Goal: Transaction & Acquisition: Subscribe to service/newsletter

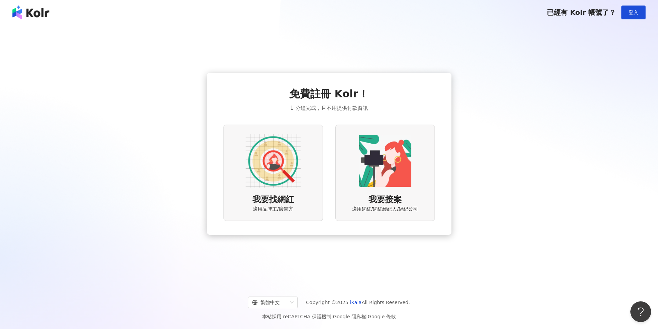
click at [277, 160] on img at bounding box center [273, 160] width 55 height 55
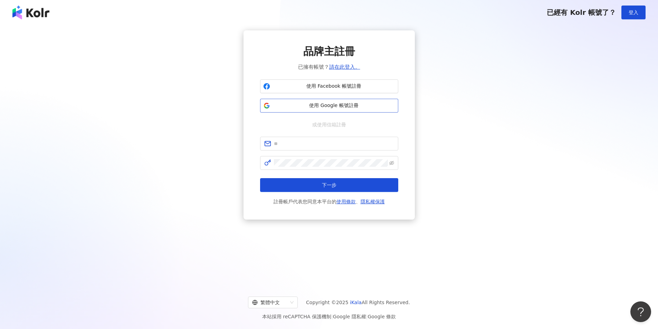
click at [333, 103] on span "使用 Google 帳號註冊" at bounding box center [334, 105] width 122 height 7
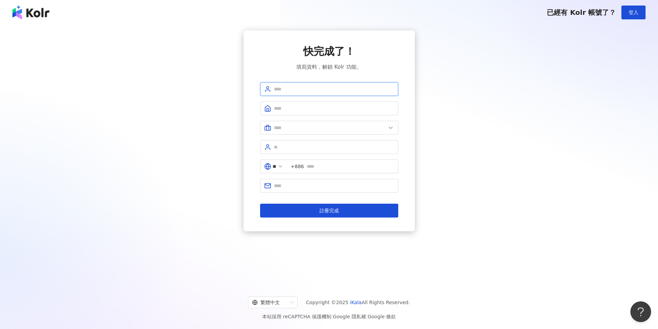
click at [327, 91] on input "text" at bounding box center [334, 89] width 120 height 8
type input "******"
click at [292, 108] on input "text" at bounding box center [334, 109] width 120 height 8
click at [300, 108] on input "text" at bounding box center [334, 109] width 120 height 8
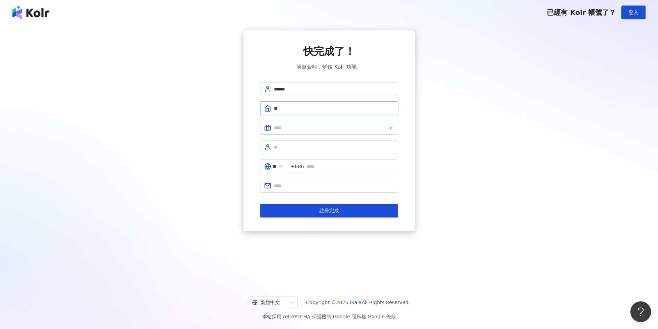
type input "*"
type input "*****"
click at [287, 124] on span at bounding box center [329, 128] width 138 height 14
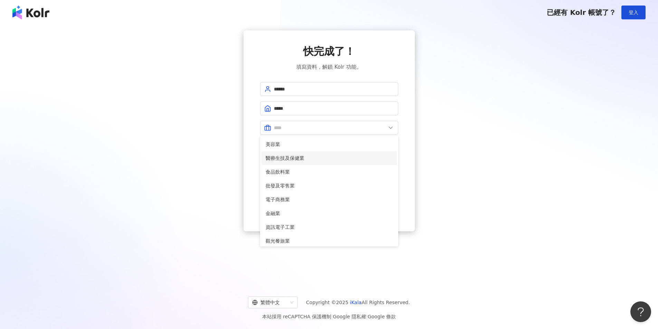
click at [314, 154] on li "醫療生技及保健業" at bounding box center [328, 158] width 135 height 14
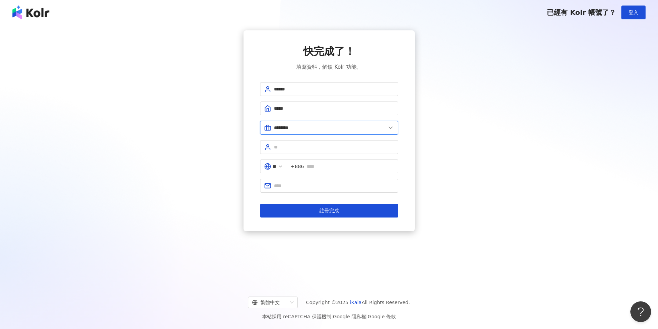
click at [308, 126] on input "********" at bounding box center [330, 128] width 112 height 8
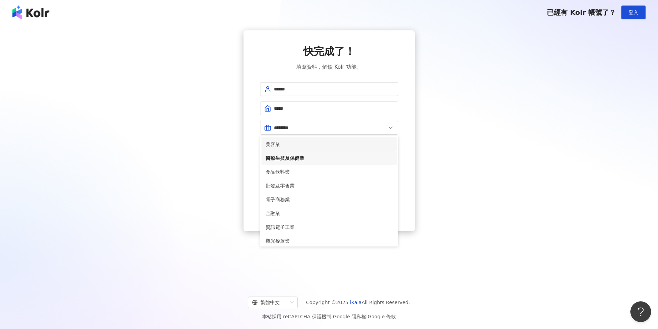
click at [284, 143] on span "美容業" at bounding box center [329, 145] width 127 height 8
type input "***"
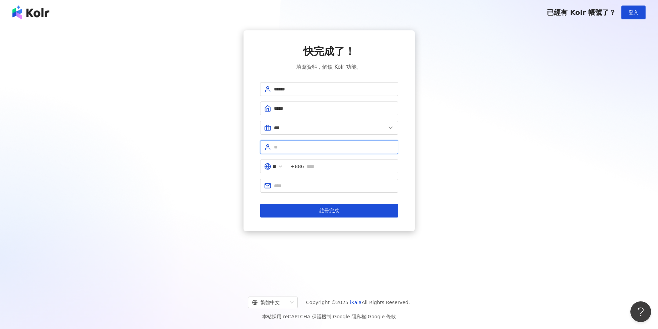
click at [281, 149] on input "text" at bounding box center [334, 147] width 120 height 8
type input "*"
type input "***"
click at [298, 168] on span "+886" at bounding box center [297, 167] width 13 height 8
click at [276, 164] on input "**" at bounding box center [274, 167] width 4 height 8
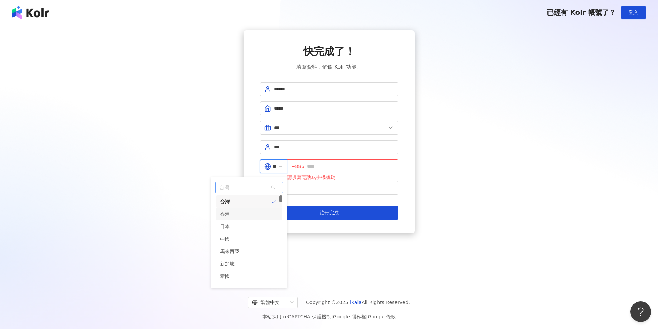
click at [249, 214] on div "香港" at bounding box center [249, 214] width 66 height 12
type input "**"
click at [327, 161] on span "+852" at bounding box center [342, 167] width 111 height 14
click at [330, 164] on input "text" at bounding box center [350, 167] width 87 height 8
type input "********"
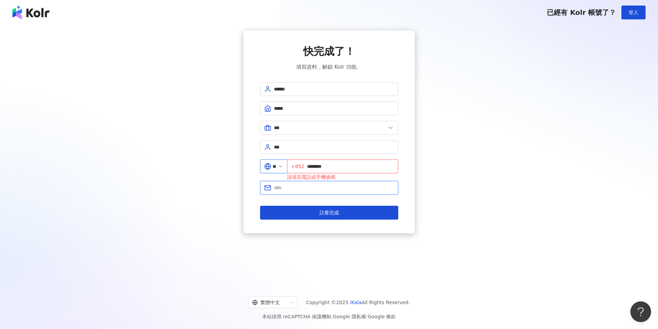
click at [352, 187] on input "text" at bounding box center [334, 188] width 120 height 8
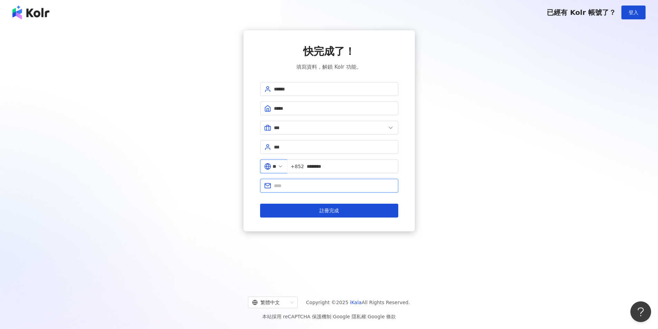
type input "**********"
drag, startPoint x: 361, startPoint y: 186, endPoint x: 51, endPoint y: 171, distance: 309.7
click at [37, 173] on div "**********" at bounding box center [328, 130] width 641 height 201
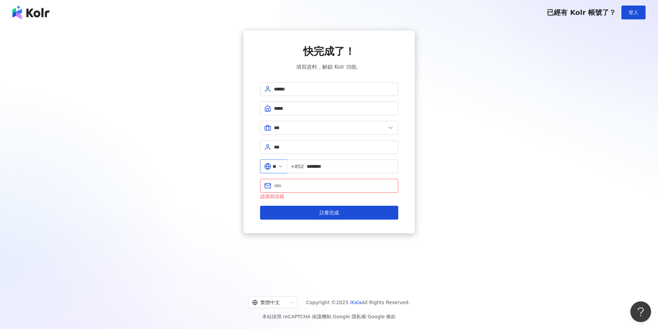
click at [314, 174] on div "** +852 ********" at bounding box center [329, 169] width 138 height 19
click at [310, 183] on input "text" at bounding box center [334, 186] width 120 height 8
type input "**********"
click at [340, 218] on button "註冊完成" at bounding box center [329, 213] width 138 height 14
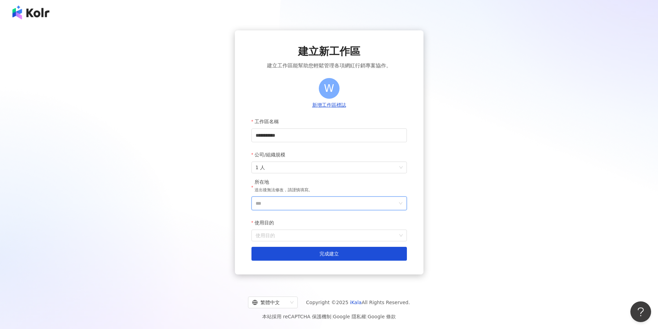
click at [289, 202] on input "***" at bounding box center [327, 203] width 142 height 13
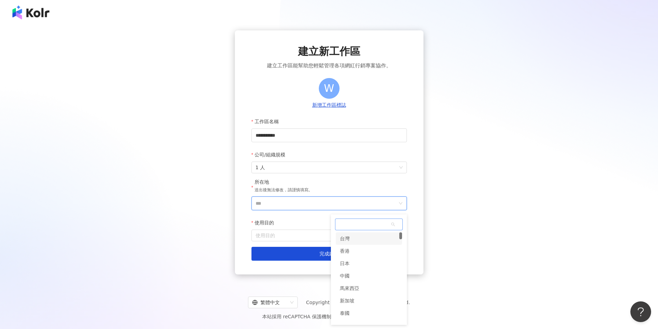
click at [346, 249] on div "香港" at bounding box center [345, 251] width 10 height 12
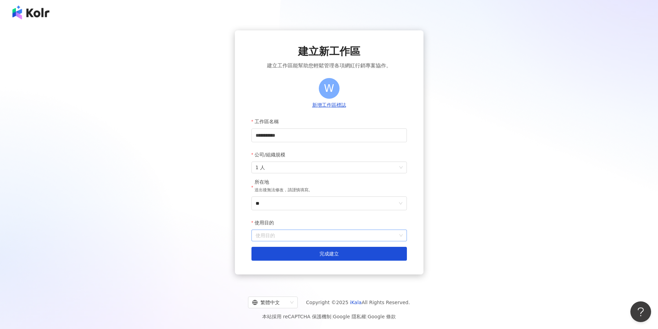
drag, startPoint x: 326, startPoint y: 243, endPoint x: 286, endPoint y: 234, distance: 41.1
click at [286, 234] on input "使用目的" at bounding box center [329, 235] width 147 height 11
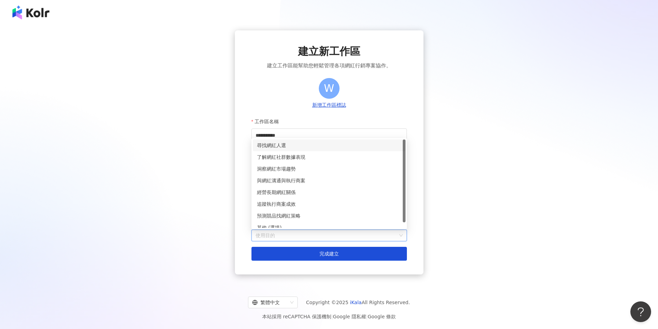
click at [302, 144] on div "尋找網紅人選" at bounding box center [329, 146] width 144 height 8
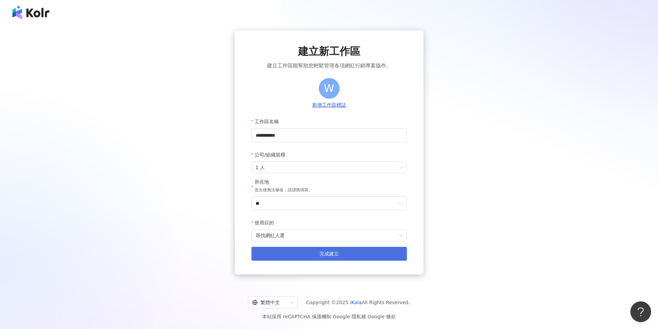
click at [325, 254] on span "完成建立" at bounding box center [328, 254] width 19 height 6
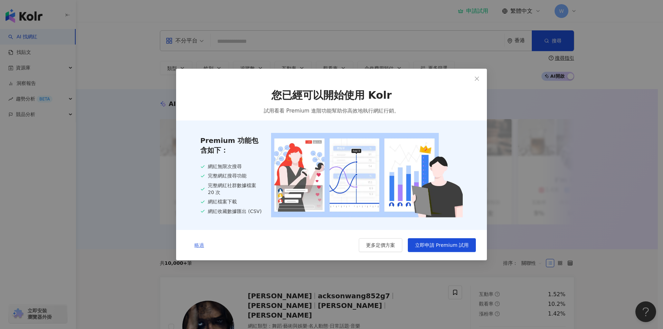
click at [200, 245] on span "略過" at bounding box center [199, 245] width 10 height 6
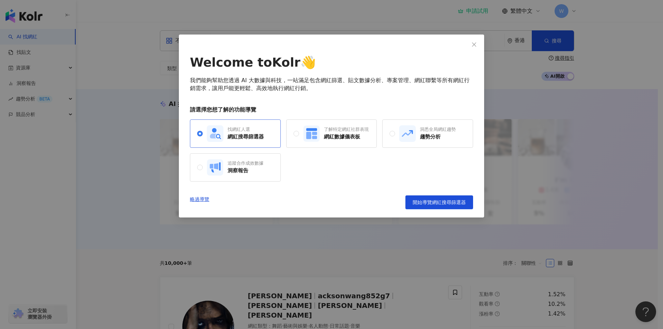
click at [257, 133] on div "找網紅人選" at bounding box center [246, 129] width 36 height 6
click at [447, 200] on span "開始導覽網紅搜尋篩選器" at bounding box center [439, 203] width 53 height 6
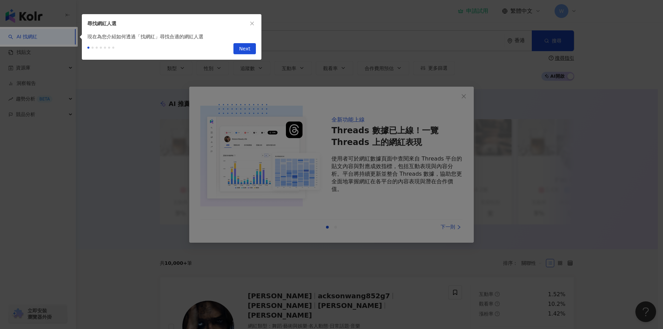
click at [324, 144] on div at bounding box center [331, 164] width 663 height 329
click at [249, 51] on span "Next" at bounding box center [244, 49] width 11 height 11
type input "**********"
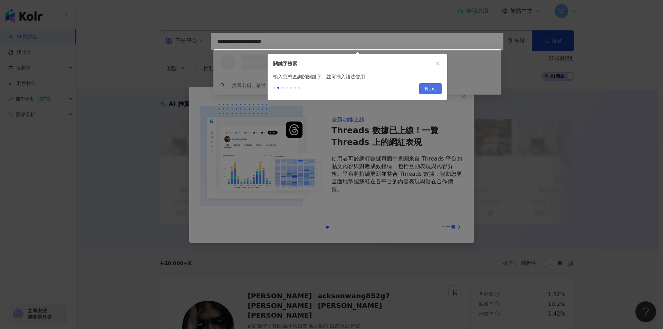
click at [432, 89] on span "Next" at bounding box center [430, 89] width 11 height 11
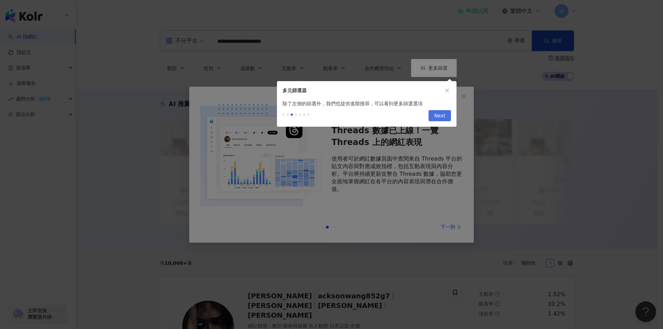
click at [440, 116] on span "Next" at bounding box center [439, 115] width 11 height 11
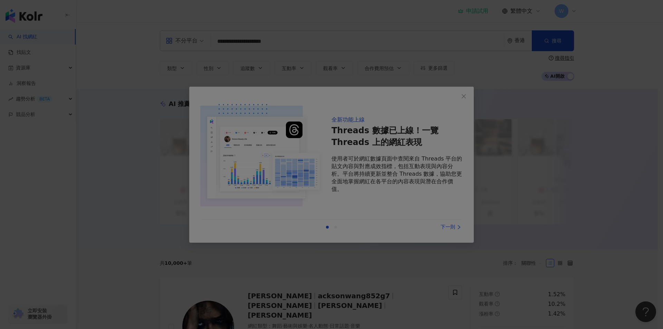
click at [404, 136] on div at bounding box center [331, 164] width 663 height 329
click at [434, 119] on div at bounding box center [331, 164] width 663 height 329
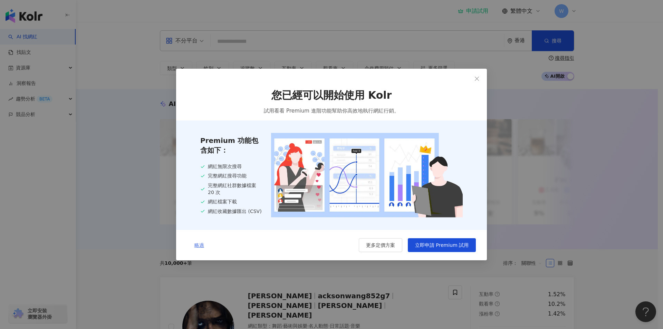
click at [201, 247] on span "略過" at bounding box center [199, 245] width 10 height 6
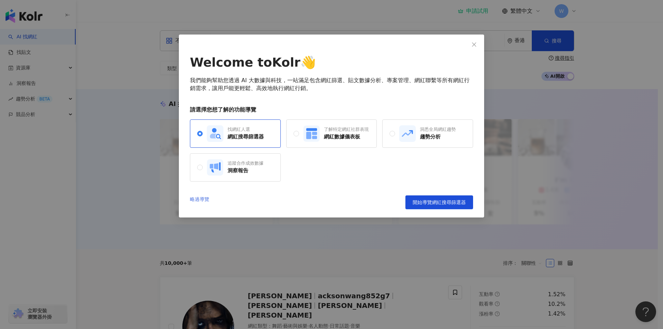
click at [201, 198] on link "略過導覽" at bounding box center [199, 202] width 19 height 14
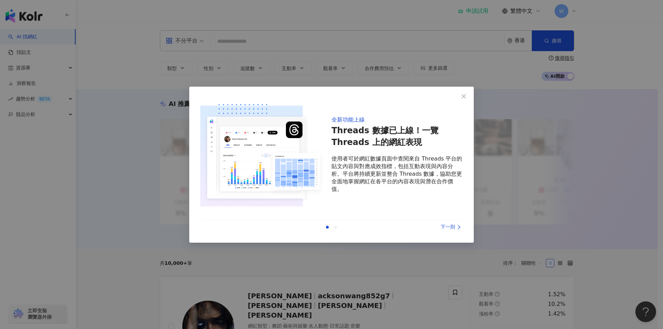
click at [449, 224] on div "下一則" at bounding box center [437, 227] width 52 height 8
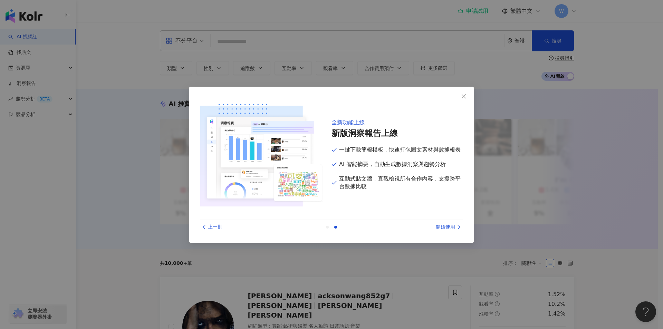
click at [447, 223] on div "開始使用" at bounding box center [437, 227] width 52 height 8
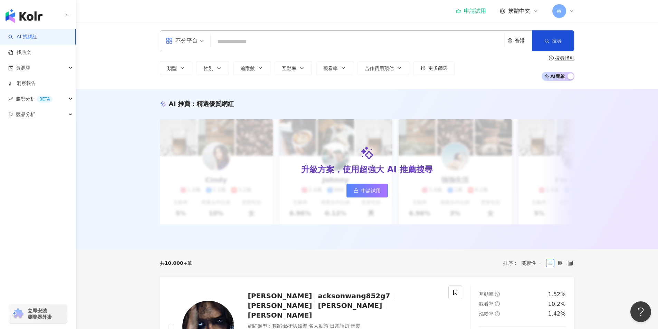
click at [304, 40] on input "search" at bounding box center [357, 41] width 288 height 13
click at [268, 34] on div "不分平台 香港 搜尋" at bounding box center [367, 40] width 414 height 21
click at [266, 42] on input "search" at bounding box center [357, 41] width 288 height 13
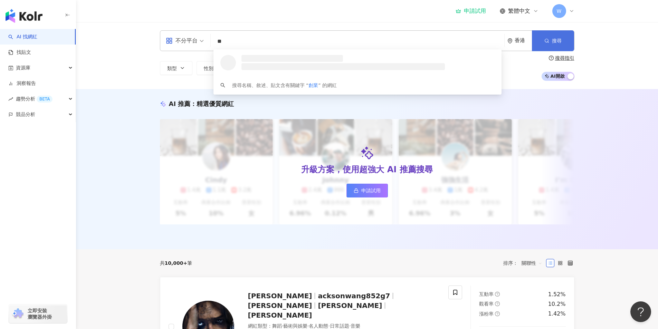
type input "**"
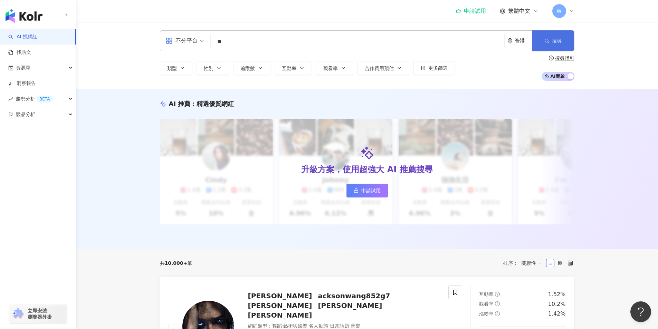
click at [552, 40] on span "搜尋" at bounding box center [557, 41] width 10 height 6
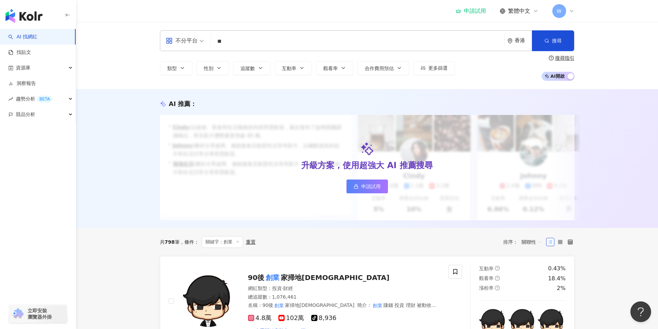
click at [167, 61] on div "類型 性別 追蹤數 互動率 觀看率 合作費用預估 更多篩選 搜尋指引 AI 開啟 AI 關閉" at bounding box center [367, 68] width 414 height 26
click at [176, 67] on span "類型" at bounding box center [172, 69] width 10 height 6
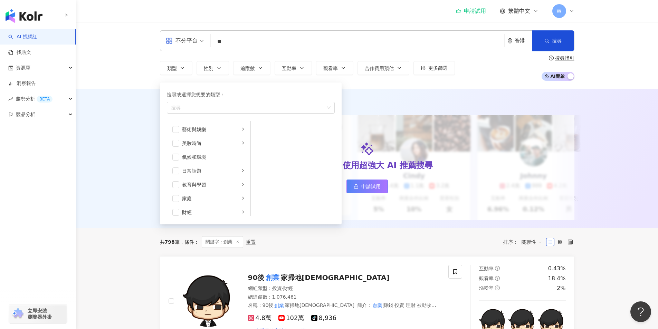
click at [189, 40] on div "不分平台" at bounding box center [182, 40] width 32 height 11
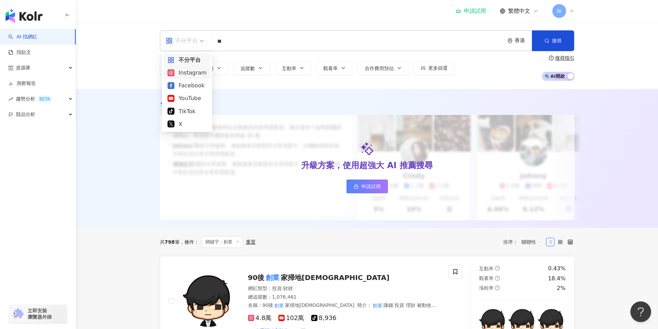
click at [190, 75] on div "Instagram" at bounding box center [186, 72] width 39 height 9
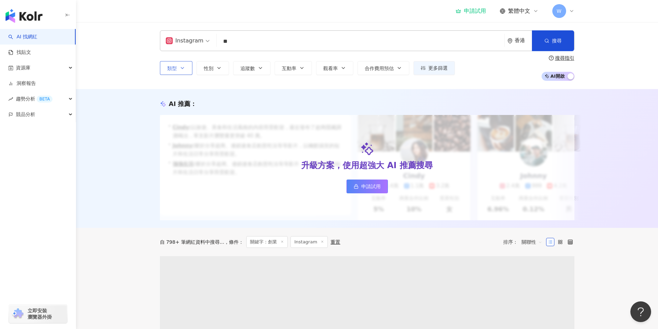
click at [179, 69] on button "類型" at bounding box center [176, 68] width 32 height 14
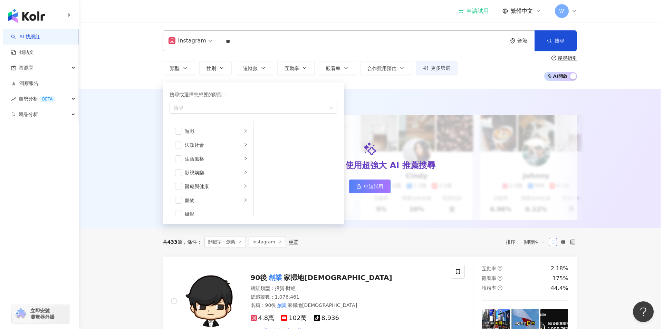
scroll to position [138, 0]
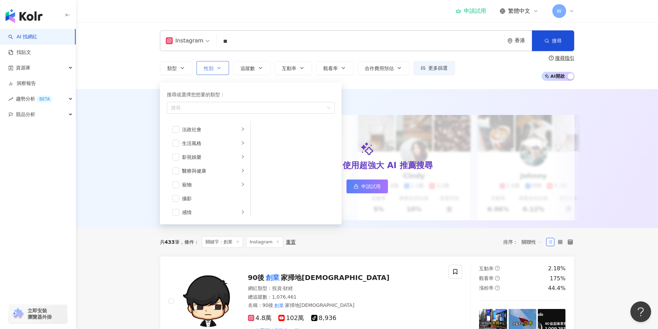
click at [218, 67] on icon "button" at bounding box center [219, 68] width 6 height 6
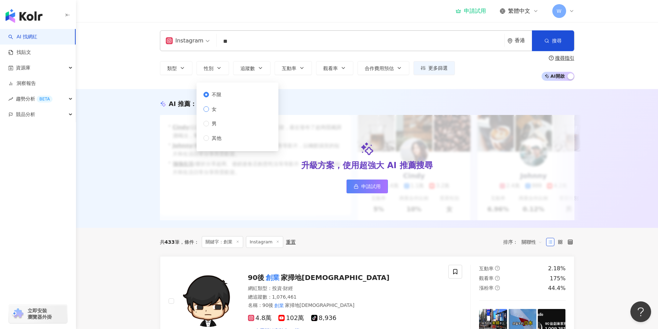
click at [214, 107] on span "女" at bounding box center [214, 109] width 10 height 8
click at [244, 72] on button "追蹤數" at bounding box center [251, 68] width 37 height 14
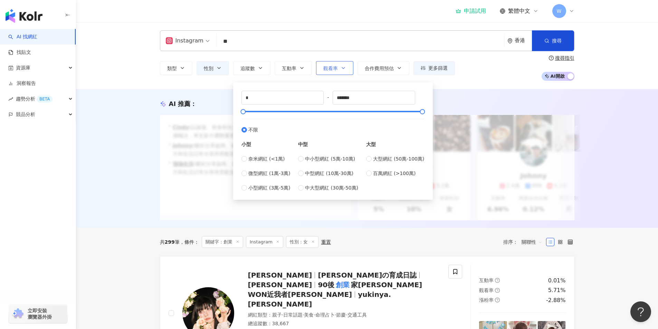
click at [335, 65] on button "觀看率" at bounding box center [334, 68] width 37 height 14
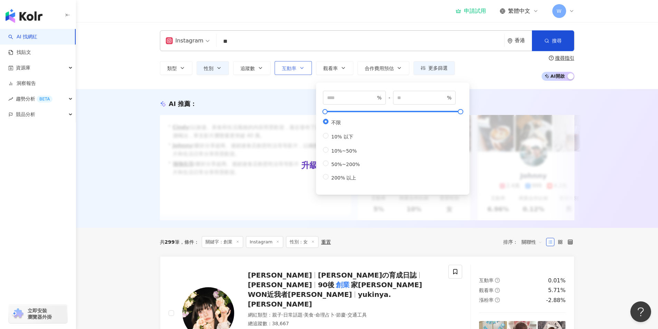
click at [295, 71] on span "互動率" at bounding box center [289, 69] width 15 height 6
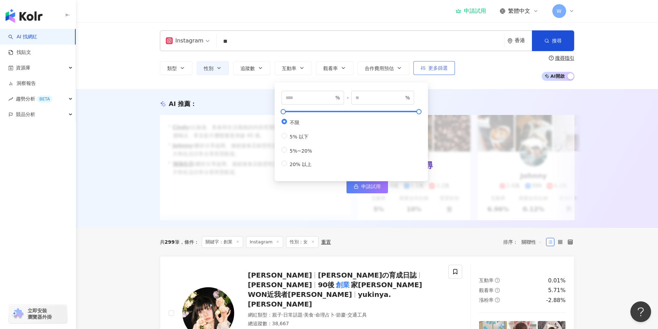
click at [441, 69] on span "更多篩選" at bounding box center [437, 68] width 19 height 6
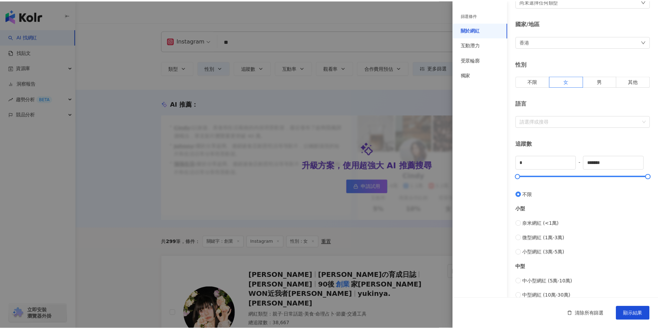
scroll to position [138, 0]
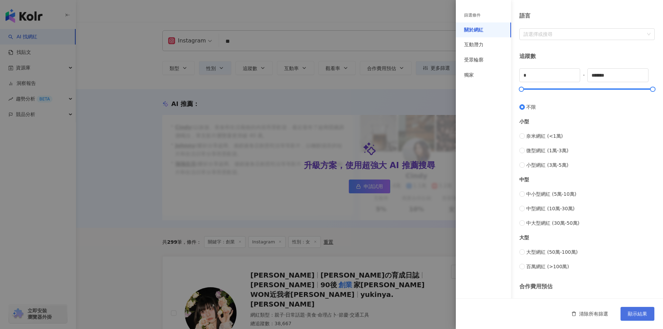
click at [637, 311] on span "顯示結果" at bounding box center [637, 314] width 19 height 6
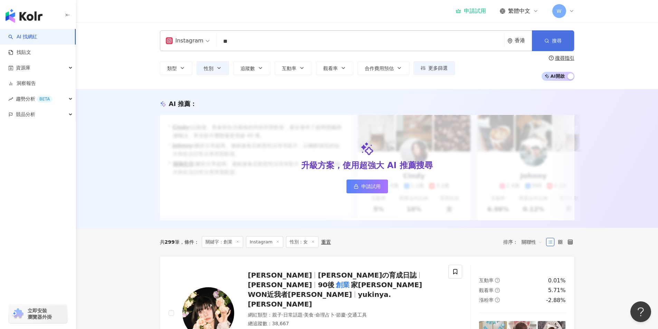
click at [569, 38] on button "搜尋" at bounding box center [553, 40] width 42 height 21
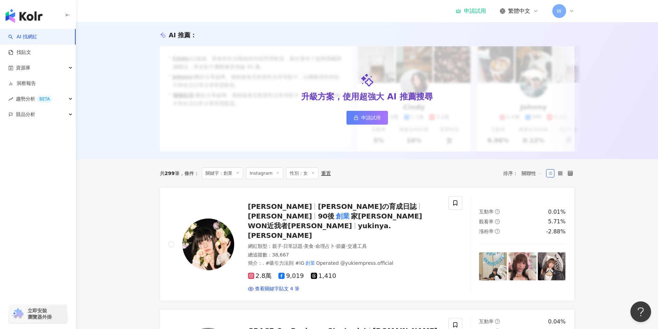
scroll to position [69, 0]
click at [563, 177] on label at bounding box center [560, 173] width 8 height 8
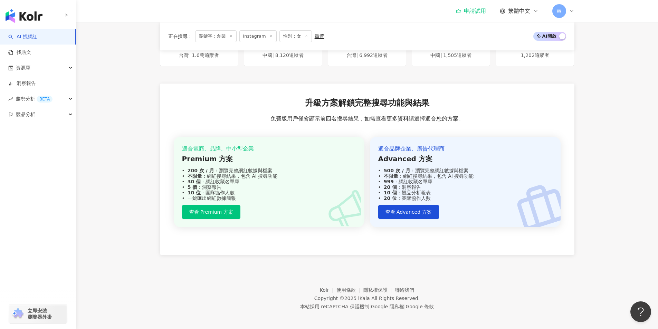
scroll to position [503, 0]
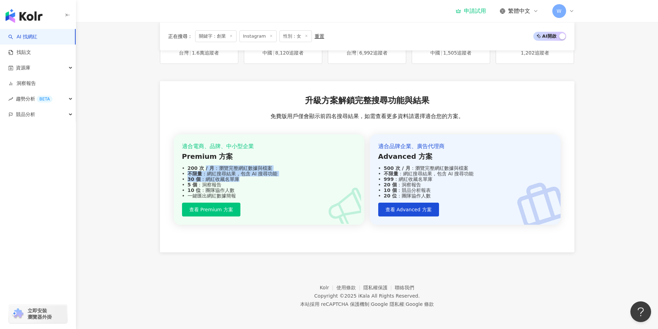
drag, startPoint x: 221, startPoint y: 165, endPoint x: 279, endPoint y: 181, distance: 60.2
click at [279, 181] on div "適合電商、品牌、中小型企業 Premium 方案 200 次 / 月 ：瀏覽完整網紅數據與檔案 不限量 ：網紅搜尋結果，包含 AI 搜尋功能 30 個 ：網紅…" at bounding box center [269, 171] width 174 height 56
click at [279, 181] on div "30 個 ：網紅收藏名單庫" at bounding box center [269, 179] width 174 height 6
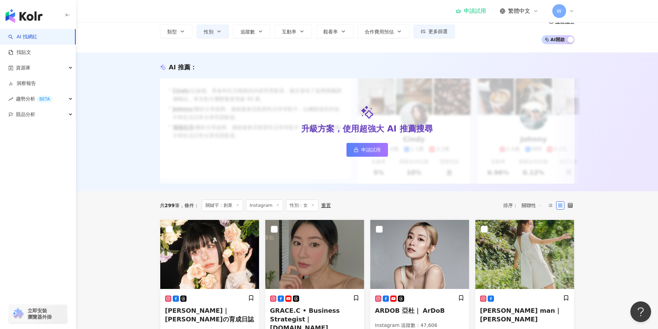
scroll to position [0, 0]
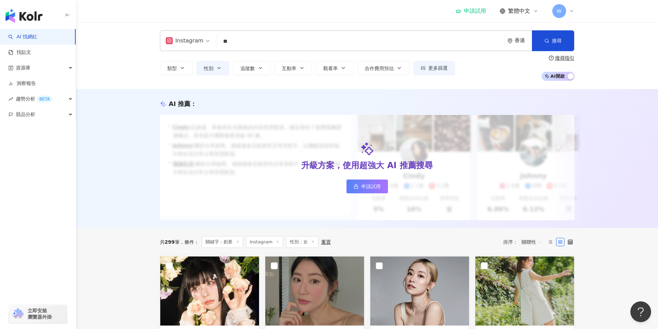
click at [376, 189] on span "申請試用" at bounding box center [370, 187] width 19 height 6
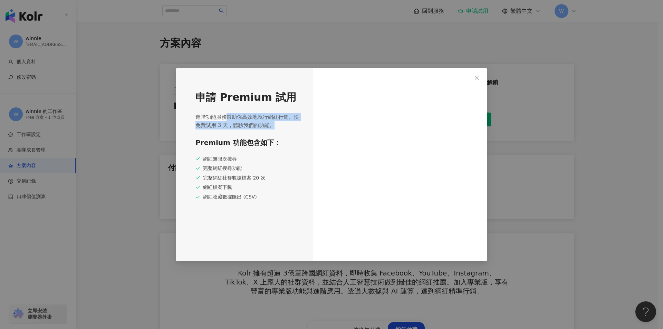
drag, startPoint x: 227, startPoint y: 118, endPoint x: 281, endPoint y: 134, distance: 56.6
click at [300, 133] on div "申請 Premium 試用 進階功能服務幫助你高效地執行網紅行銷。快免費試用 3 天，體驗我們的功能。 Premium 功能包含如下： 網紅無限次搜尋 完整網…" at bounding box center [244, 164] width 137 height 193
click at [279, 134] on div "申請 Premium 試用 進階功能服務幫助你高效地執行網紅行銷。快免費試用 3 天，體驗我們的功能。 Premium 功能包含如下： 網紅無限次搜尋 完整網…" at bounding box center [244, 164] width 137 height 193
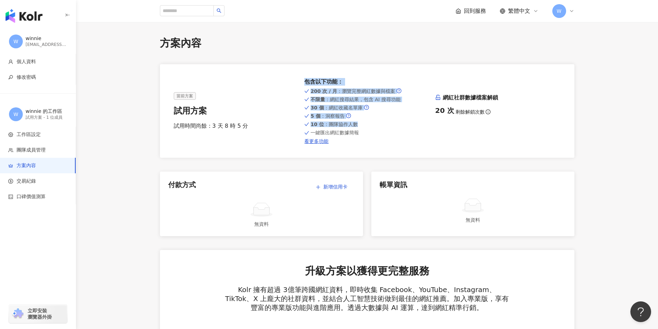
drag, startPoint x: 310, startPoint y: 83, endPoint x: 387, endPoint y: 136, distance: 94.0
click at [387, 136] on div "當前方案 試用方案 試用時間尚餘：3 天 8 時 5 分 包含以下功能 ： 200 次 / 月 ：瀏覽完整網紅數據與檔案 不限量 ：網紅搜尋結果，包含 AI …" at bounding box center [367, 111] width 387 height 66
click at [388, 136] on div "200 次 / 月 ：瀏覽完整網紅數據與檔案 不限量 ：網紅搜尋結果，包含 AI 搜尋功能 30 個 ：網紅收藏名單庫 5 個 ：洞察報告 10 位 ：團隊協…" at bounding box center [366, 115] width 125 height 57
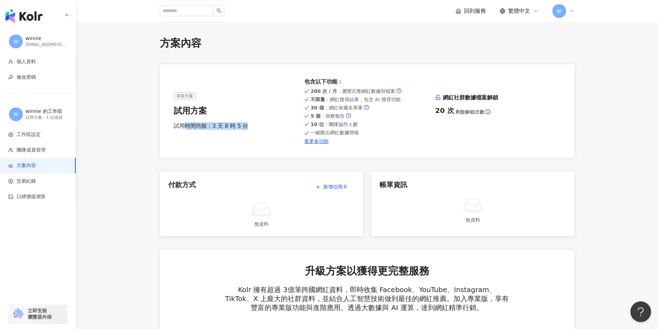
drag, startPoint x: 185, startPoint y: 124, endPoint x: 280, endPoint y: 135, distance: 94.9
click at [280, 135] on div "當前方案 試用方案 試用時間尚餘：3 天 8 時 5 分 包含以下功能 ： 200 次 / 月 ：瀏覽完整網紅數據與檔案 不限量 ：網紅搜尋結果，包含 AI …" at bounding box center [367, 111] width 387 height 66
click at [246, 127] on div "試用時間尚餘：3 天 8 時 5 分" at bounding box center [236, 126] width 125 height 8
drag, startPoint x: 218, startPoint y: 130, endPoint x: 255, endPoint y: 134, distance: 36.9
click at [254, 134] on div "當前方案 試用方案 試用時間尚餘：3 天 8 時 5 分 包含以下功能 ： 200 次 / 月 ：瀏覽完整網紅數據與檔案 不限量 ：網紅搜尋結果，包含 AI …" at bounding box center [367, 111] width 387 height 66
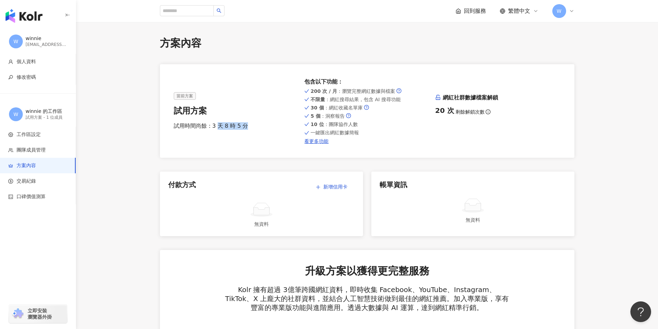
click at [255, 134] on div "當前方案 試用方案 試用時間尚餘：3 天 8 時 5 分 包含以下功能 ： 200 次 / 月 ：瀏覽完整網紅數據與檔案 不限量 ：網紅搜尋結果，包含 AI …" at bounding box center [367, 111] width 387 height 66
click at [388, 82] on div "包含以下功能 ：" at bounding box center [366, 82] width 125 height 8
click at [315, 144] on link "看更多功能" at bounding box center [366, 141] width 125 height 6
click at [196, 14] on input "search" at bounding box center [187, 10] width 54 height 11
click at [466, 9] on span "回到服務" at bounding box center [475, 11] width 22 height 8
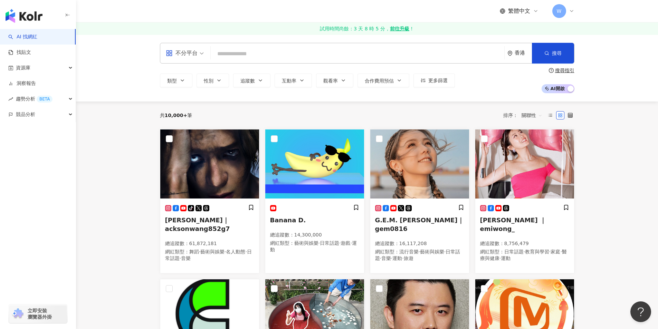
click at [198, 46] on input "search" at bounding box center [185, 48] width 38 height 11
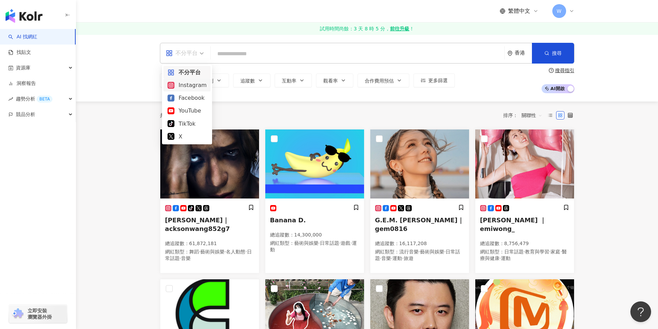
click at [194, 86] on div "Instagram" at bounding box center [186, 85] width 39 height 9
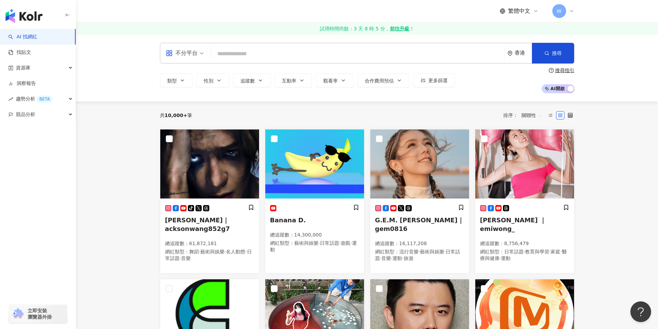
click at [266, 53] on input "search" at bounding box center [357, 53] width 288 height 13
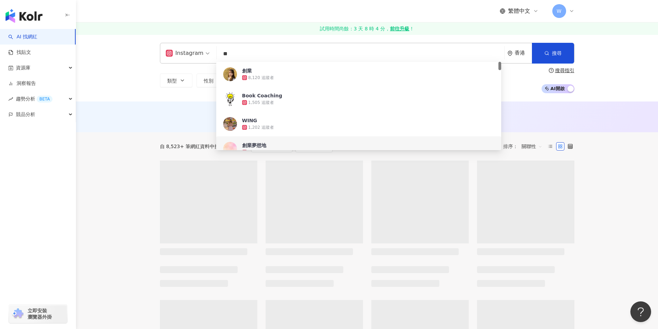
type input "**"
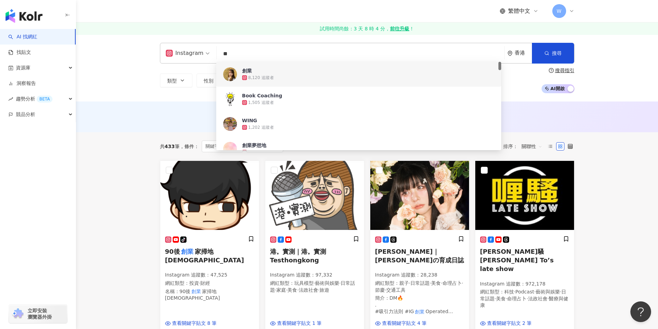
click at [281, 79] on div "8,120 追蹤者" at bounding box center [368, 77] width 252 height 7
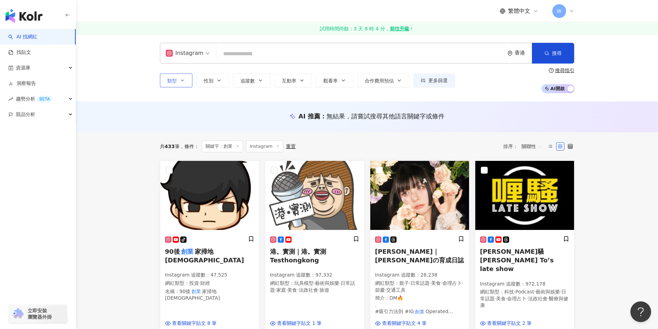
click at [180, 83] on icon "button" at bounding box center [183, 81] width 6 height 6
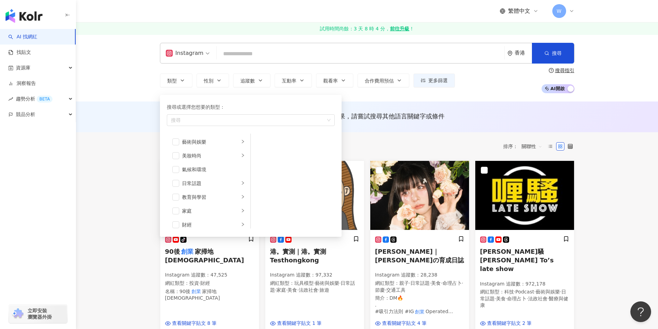
click at [215, 71] on div "類型 搜尋或選擇您想要的類型： 搜尋 藝術與娛樂 美妝時尚 氣候和環境 日常話題 教育與學習 家庭 財經 美食 命理占卜 遊戲 法政社會 生活風格 影視娛樂 …" at bounding box center [367, 81] width 414 height 26
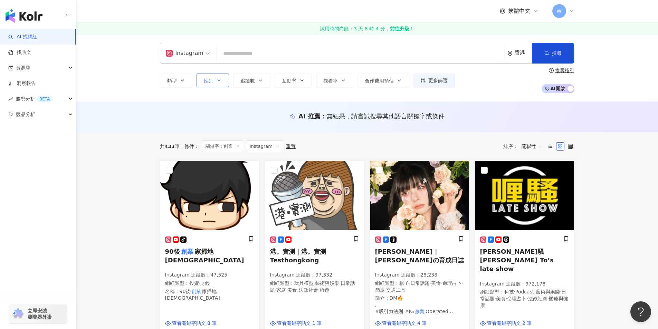
click at [216, 81] on icon "button" at bounding box center [219, 81] width 6 height 6
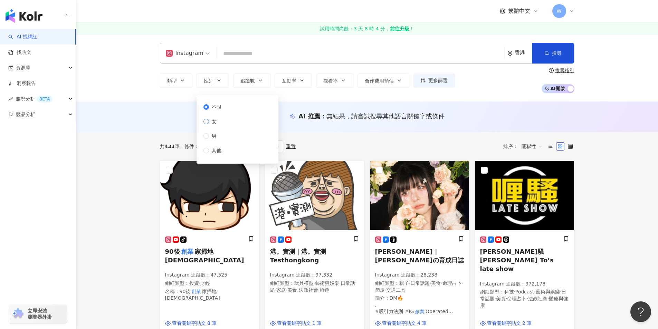
click at [215, 125] on span "女" at bounding box center [214, 122] width 10 height 8
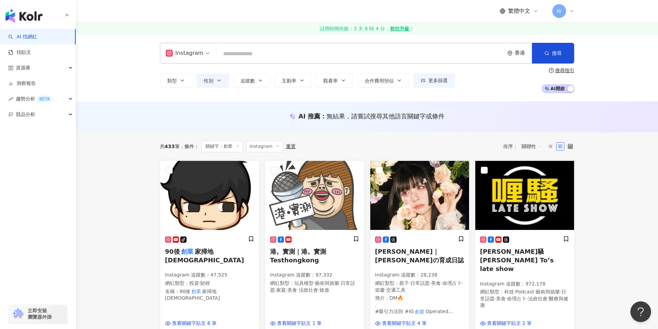
click at [138, 118] on div "AI 推薦 ： 無結果，請嘗試搜尋其他語言關鍵字或條件" at bounding box center [367, 117] width 582 height 31
click at [389, 80] on span "合作費用預估" at bounding box center [379, 81] width 29 height 6
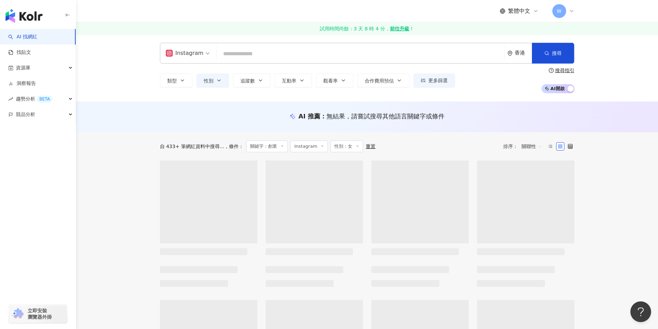
click at [610, 55] on div "Instagram 香港 搜尋 2a2a748f-870a-4202-9754-8737a655e52a 創業 8,120 追蹤者 Book Coaching…" at bounding box center [367, 68] width 582 height 67
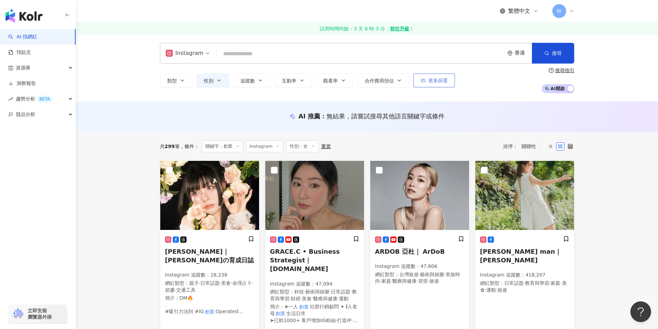
click at [438, 79] on span "更多篩選" at bounding box center [437, 81] width 19 height 6
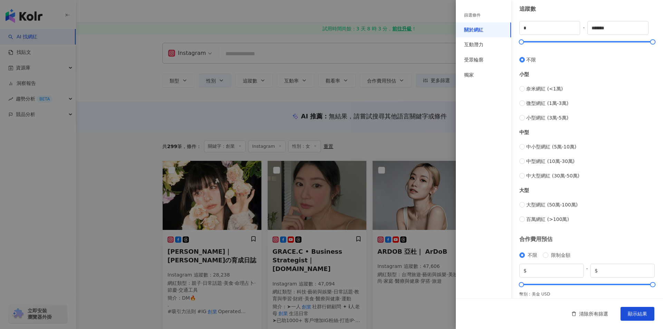
scroll to position [192, 0]
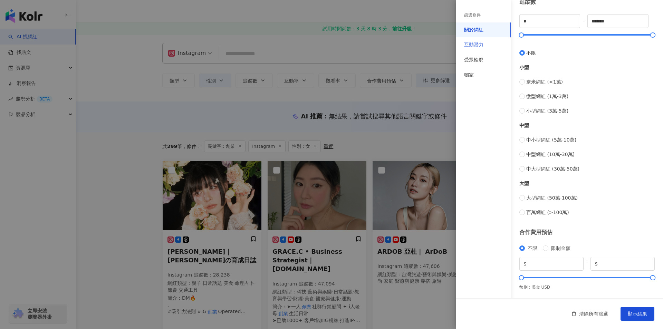
click at [480, 41] on div "互動潛力" at bounding box center [483, 44] width 55 height 15
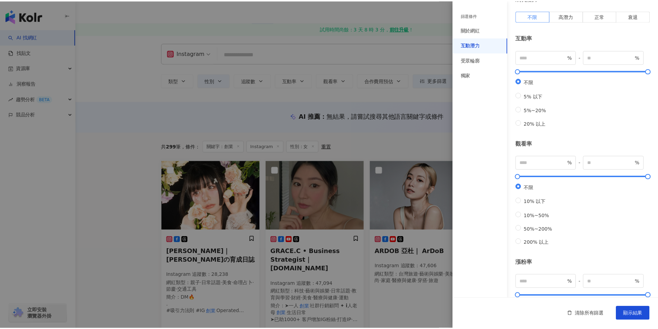
scroll to position [0, 0]
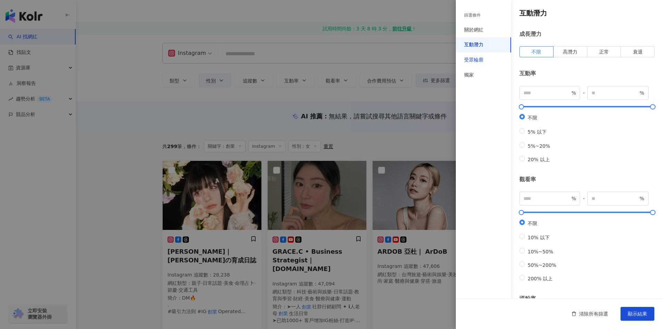
click at [481, 58] on div "受眾輪廓" at bounding box center [473, 60] width 19 height 7
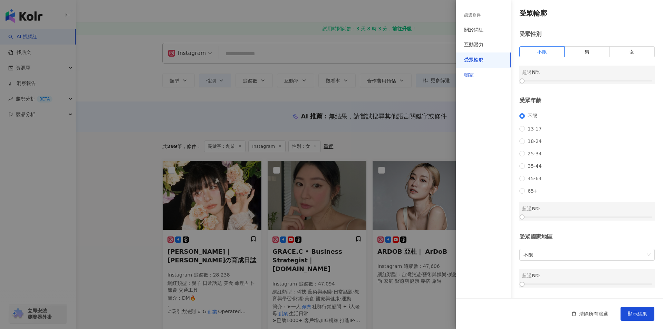
click at [497, 74] on div "獨家" at bounding box center [483, 75] width 55 height 15
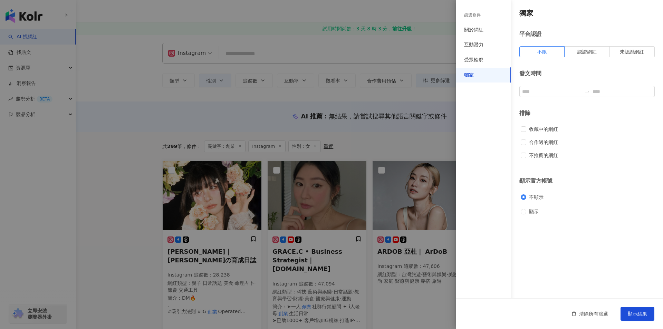
click at [402, 20] on div at bounding box center [331, 164] width 663 height 329
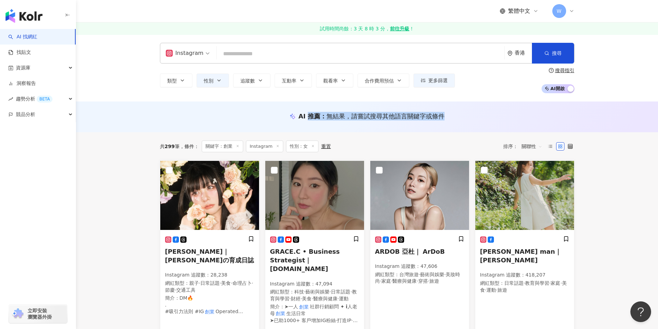
drag, startPoint x: 307, startPoint y: 112, endPoint x: 446, endPoint y: 112, distance: 139.2
click at [446, 112] on div "AI 推薦 ： 無結果，請嘗試搜尋其他語言關鍵字或條件" at bounding box center [367, 116] width 414 height 9
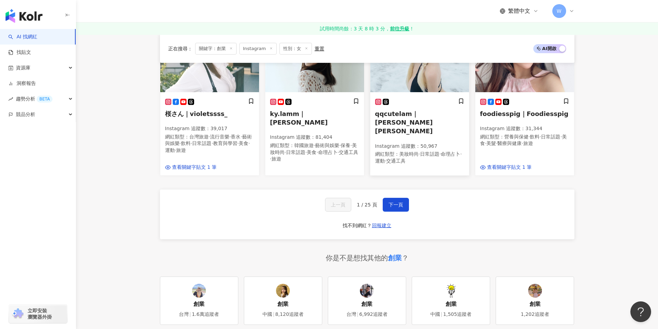
scroll to position [518, 0]
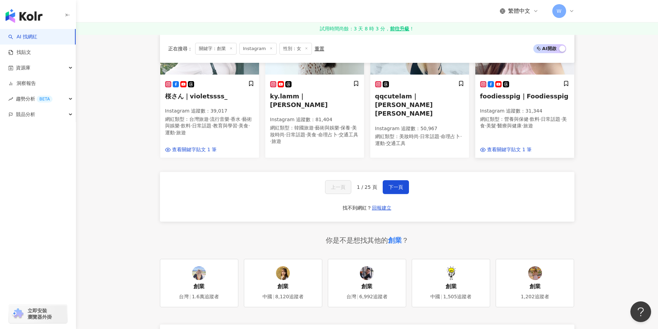
click at [538, 110] on p "Instagram 追蹤數 ： 31,344" at bounding box center [524, 111] width 89 height 7
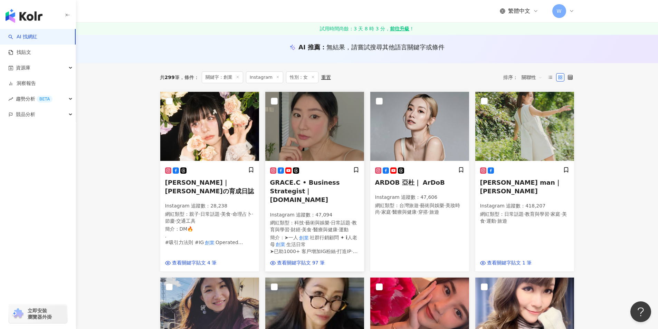
scroll to position [0, 0]
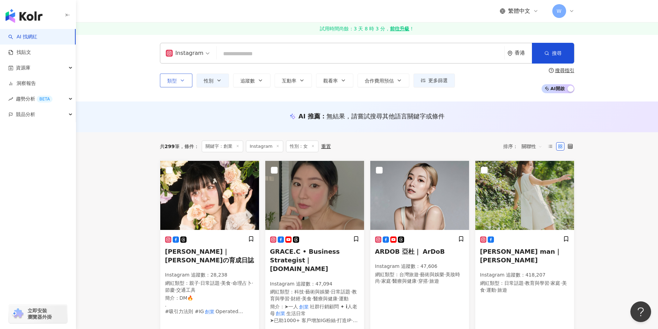
click at [184, 81] on icon "button" at bounding box center [183, 81] width 6 height 6
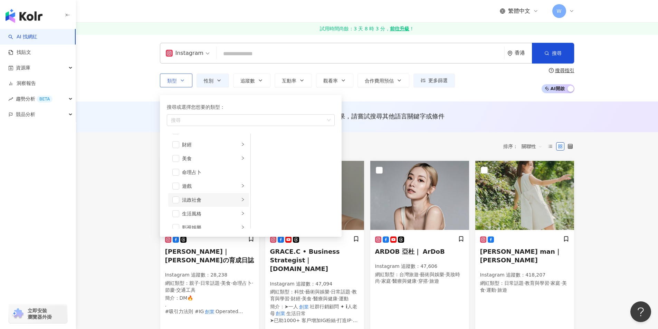
scroll to position [67, 0]
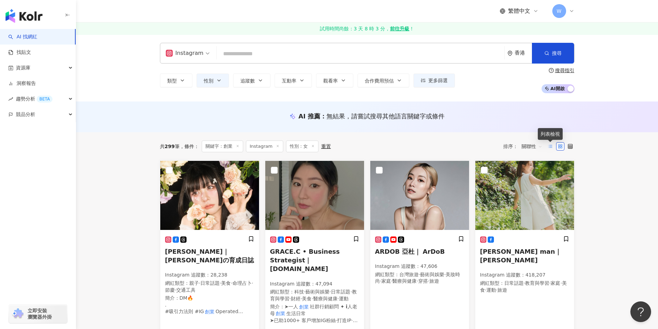
click at [548, 149] on icon at bounding box center [550, 146] width 5 height 5
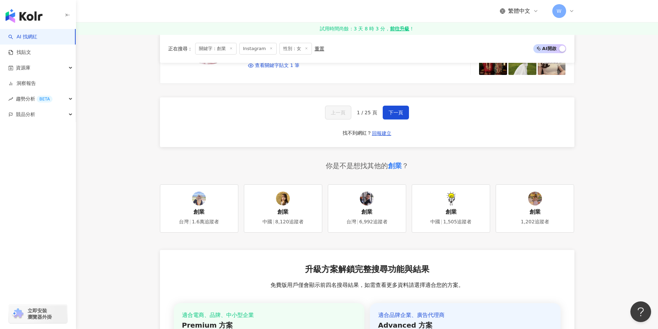
scroll to position [1209, 0]
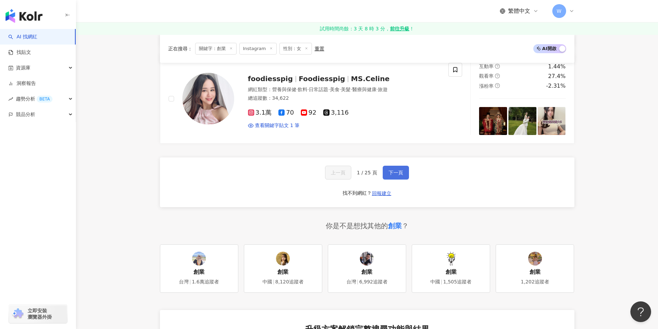
click at [397, 170] on span "下一頁" at bounding box center [395, 173] width 15 height 6
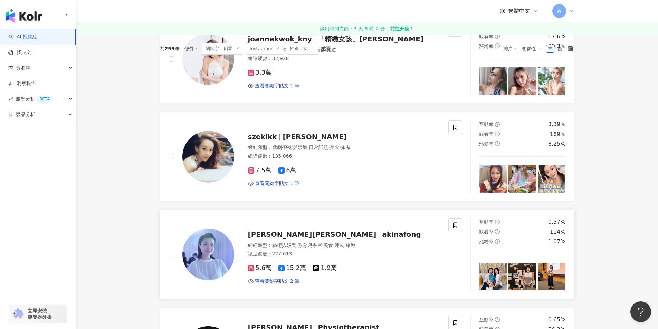
scroll to position [207, 0]
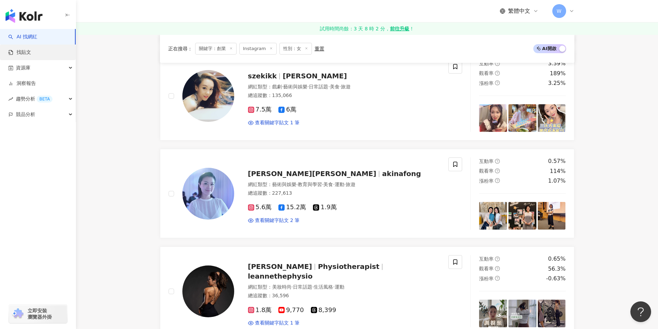
click at [31, 51] on link "找貼文" at bounding box center [19, 52] width 23 height 7
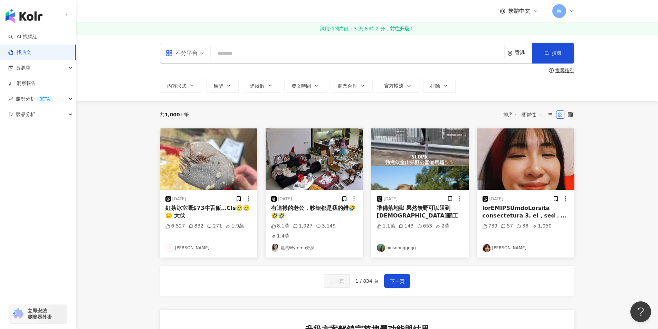
click at [94, 167] on main "不分平台 香港 搜尋 搜尋指引 內容形式 類型 追蹤數 發文時間 商業合作 官方帳號 排除 共 1,000+ 筆 排序： 關聯性 [DATE] 紅茶冰室嘅$7…" at bounding box center [367, 267] width 582 height 464
click at [229, 48] on input "search" at bounding box center [357, 53] width 288 height 15
click at [191, 48] on div "不分平台" at bounding box center [182, 53] width 32 height 11
click at [193, 84] on div "Instagram" at bounding box center [186, 85] width 39 height 9
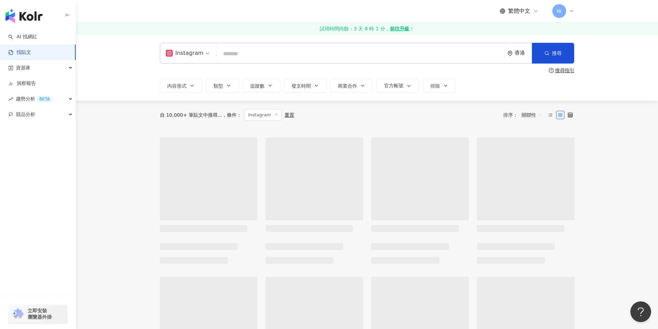
click at [228, 51] on input "search" at bounding box center [360, 53] width 282 height 15
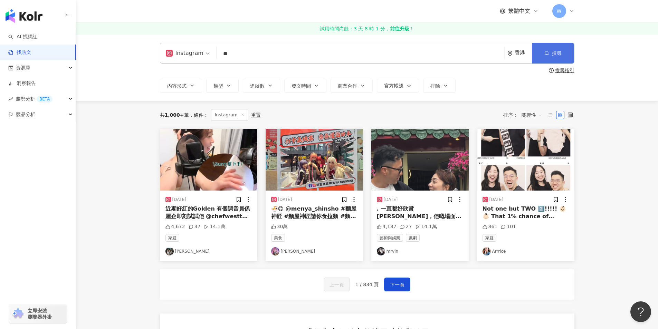
type input "**"
click at [561, 49] on button "搜尋" at bounding box center [553, 53] width 42 height 21
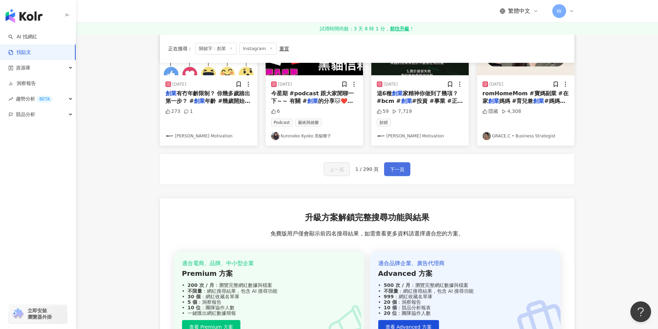
scroll to position [104, 0]
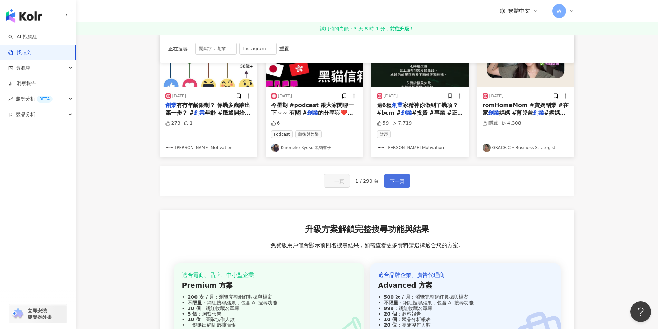
click at [395, 180] on span "下一頁" at bounding box center [397, 181] width 15 height 8
